Goal: Transaction & Acquisition: Purchase product/service

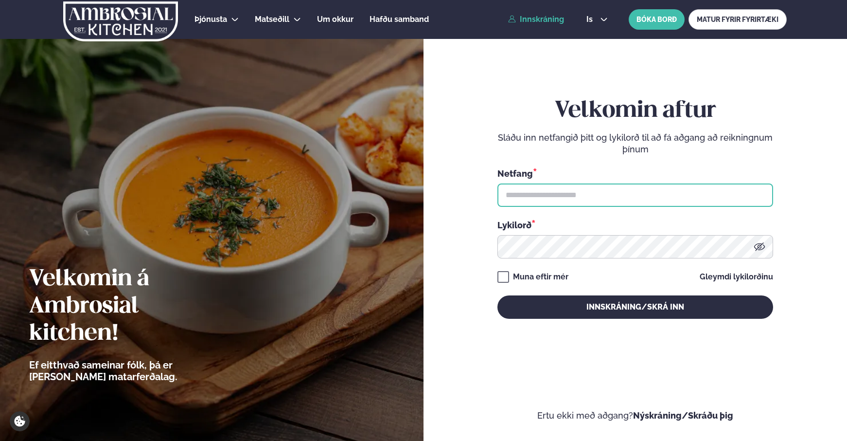
type input "**********"
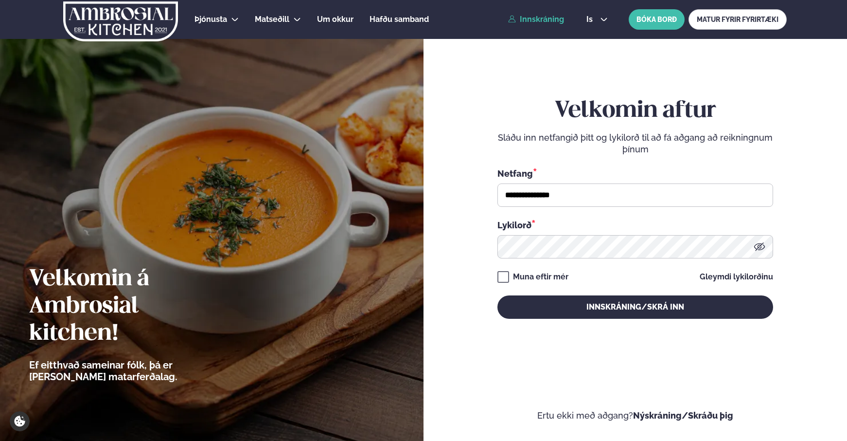
click at [531, 22] on link "Innskráning" at bounding box center [536, 19] width 56 height 9
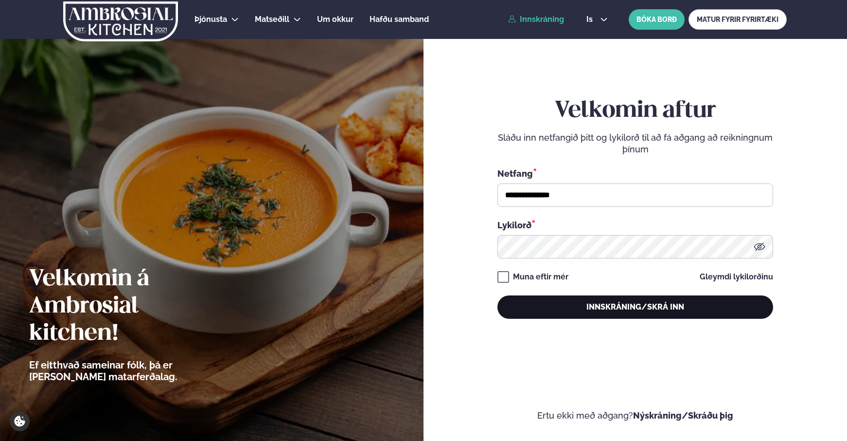
click at [620, 313] on button "Innskráning/Skrá inn" at bounding box center [636, 306] width 276 height 23
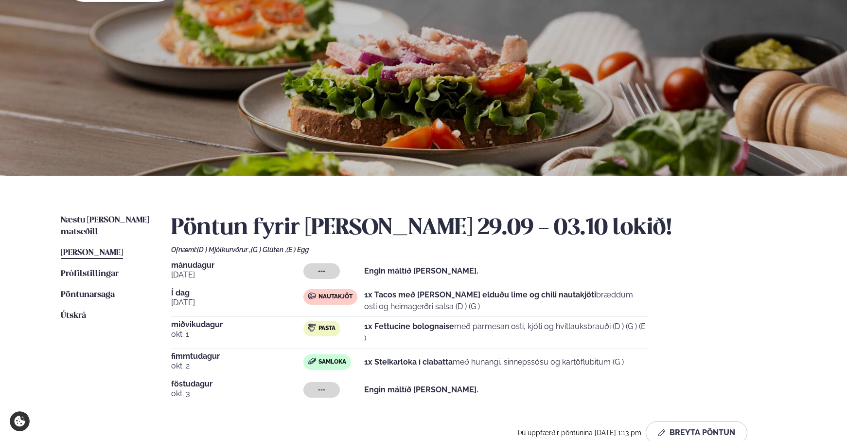
scroll to position [74, 0]
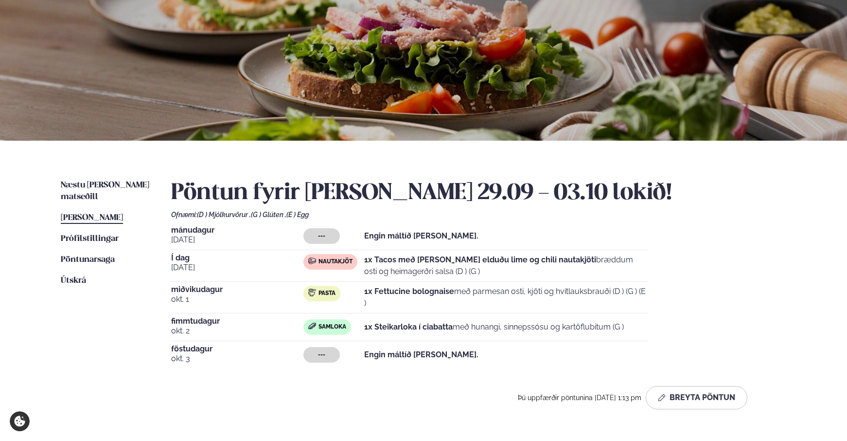
drag, startPoint x: 375, startPoint y: 259, endPoint x: 510, endPoint y: 270, distance: 135.7
click at [510, 270] on p "1x Tacos með [PERSON_NAME] elduðu lime og chili nautakjöti bræddum osti og heim…" at bounding box center [506, 265] width 284 height 23
drag, startPoint x: 497, startPoint y: 271, endPoint x: 160, endPoint y: 230, distance: 339.7
click at [160, 230] on div "Næstu [PERSON_NAME] matseðill Næsta vika [PERSON_NAME] matseðill [PERSON_NAME] …" at bounding box center [424, 296] width 785 height 311
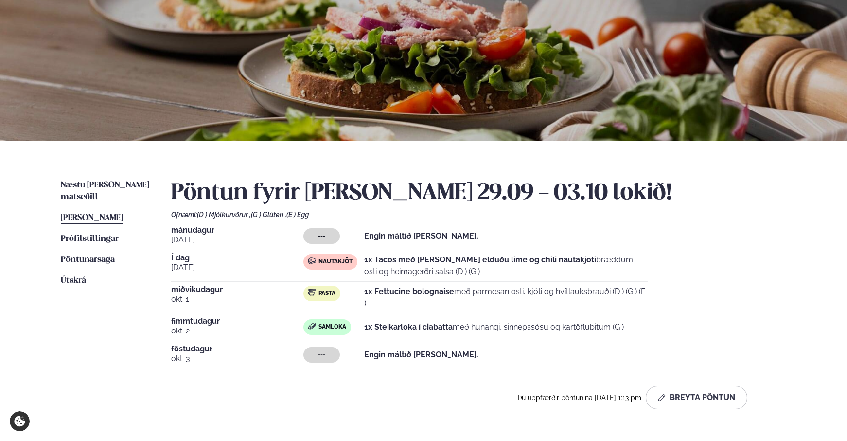
click at [159, 229] on div "Næstu [PERSON_NAME] matseðill Næsta vika [PERSON_NAME] matseðill [PERSON_NAME] …" at bounding box center [424, 296] width 785 height 311
drag, startPoint x: 181, startPoint y: 258, endPoint x: 485, endPoint y: 272, distance: 303.8
click at [485, 272] on div "Í dag [DATE] Nautakjöt 1x Tacos með [PERSON_NAME] elduðu lime og chili nautakjö…" at bounding box center [409, 268] width 477 height 28
click at [485, 272] on p "1x Tacos með [PERSON_NAME] elduðu lime og chili nautakjöti bræddum osti og heim…" at bounding box center [506, 265] width 284 height 23
drag, startPoint x: 467, startPoint y: 272, endPoint x: 162, endPoint y: 259, distance: 305.3
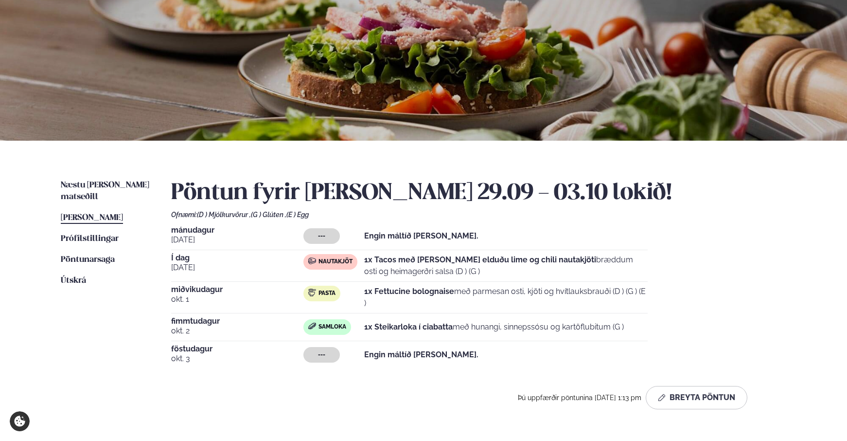
click at [162, 259] on div "Næstu [PERSON_NAME] matseðill Næsta vika [PERSON_NAME] matseðill [PERSON_NAME] …" at bounding box center [424, 296] width 785 height 311
click at [162, 258] on div "Næstu [PERSON_NAME] matseðill Næsta vika [PERSON_NAME] matseðill [PERSON_NAME] …" at bounding box center [424, 296] width 785 height 311
drag, startPoint x: 463, startPoint y: 270, endPoint x: 162, endPoint y: 258, distance: 300.4
click at [162, 258] on div "Næstu [PERSON_NAME] matseðill Næsta vika [PERSON_NAME] matseðill [PERSON_NAME] …" at bounding box center [424, 296] width 785 height 311
